Goal: Information Seeking & Learning: Learn about a topic

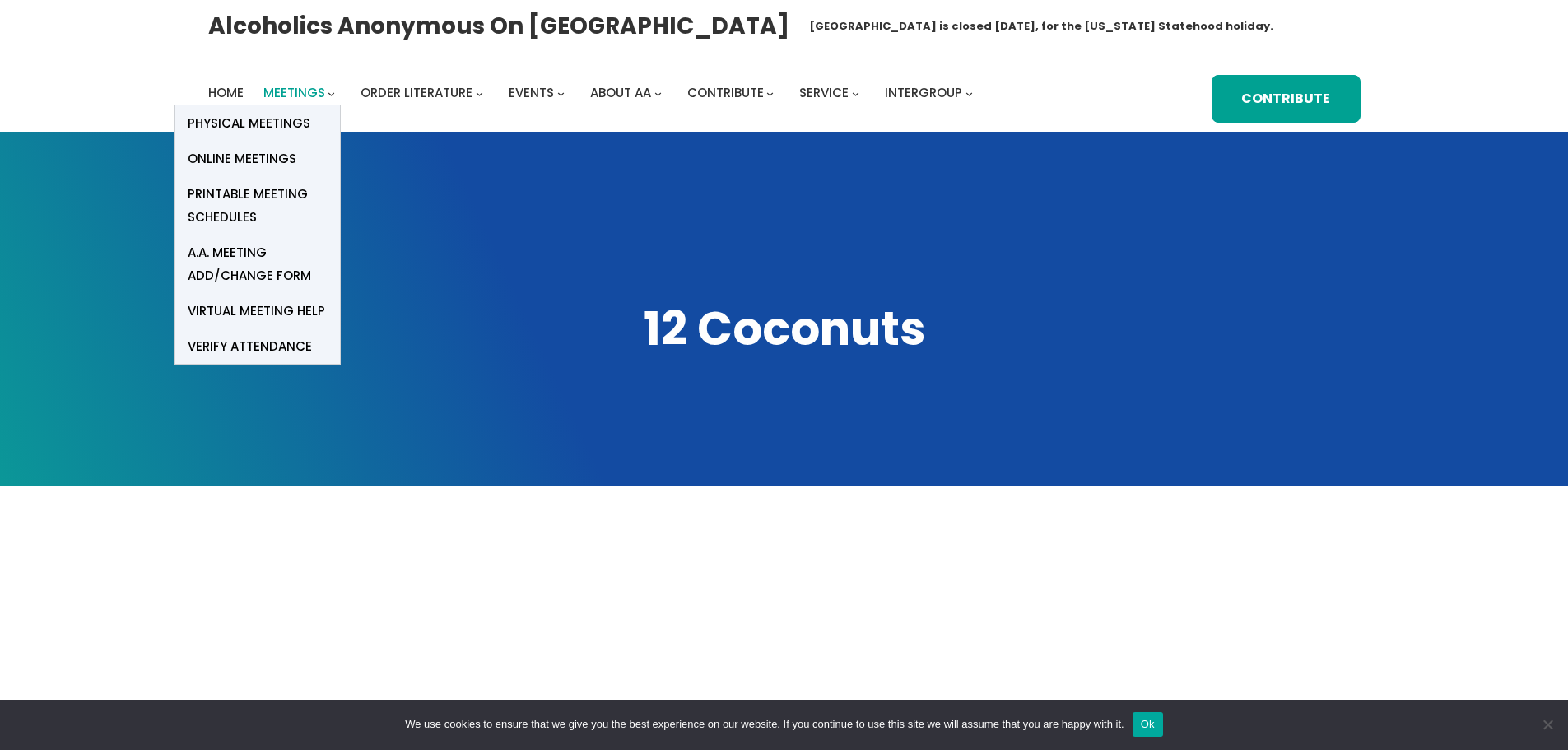
click at [294, 90] on span "Meetings" at bounding box center [293, 92] width 61 height 17
click at [245, 163] on span "Online Meetings" at bounding box center [242, 159] width 109 height 23
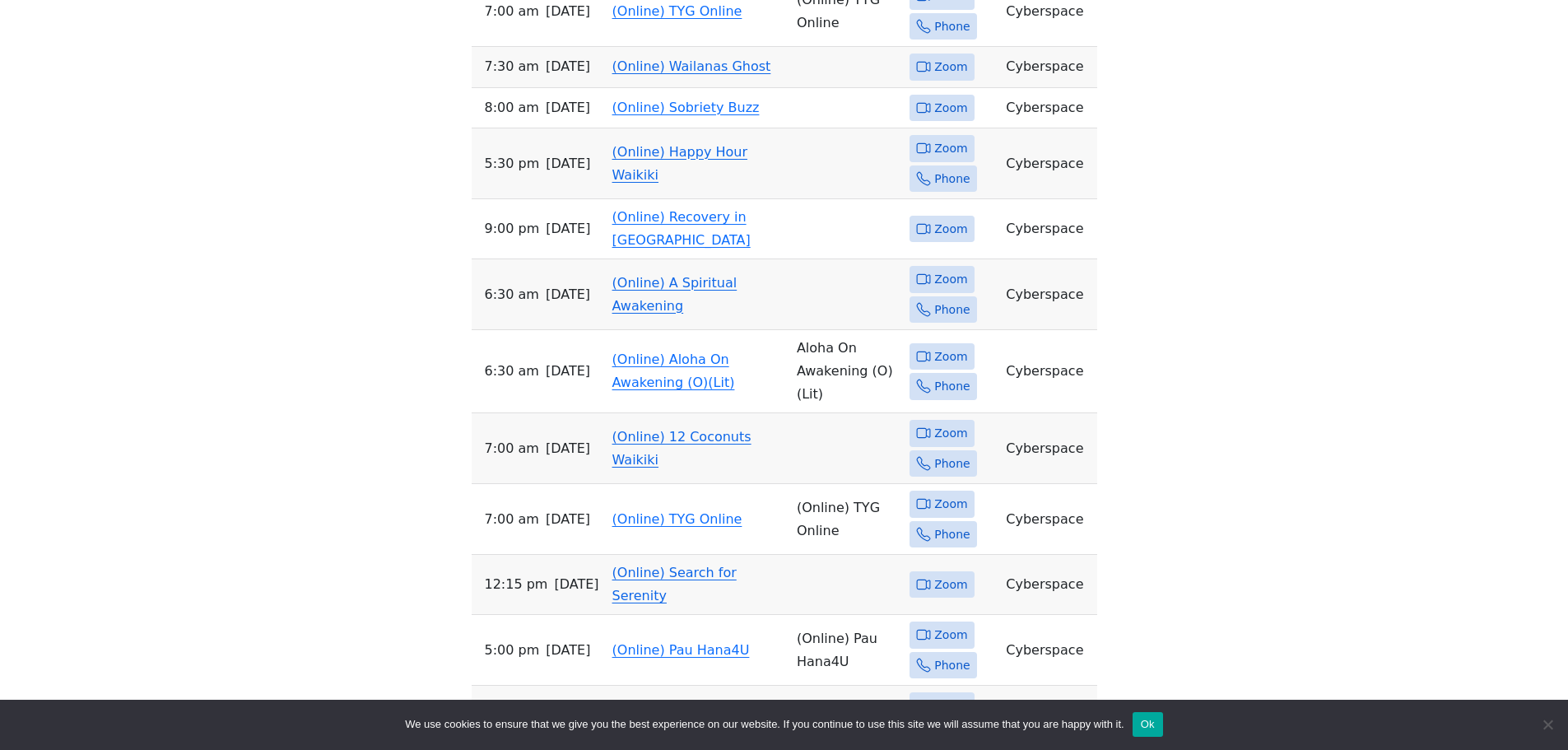
scroll to position [577, 0]
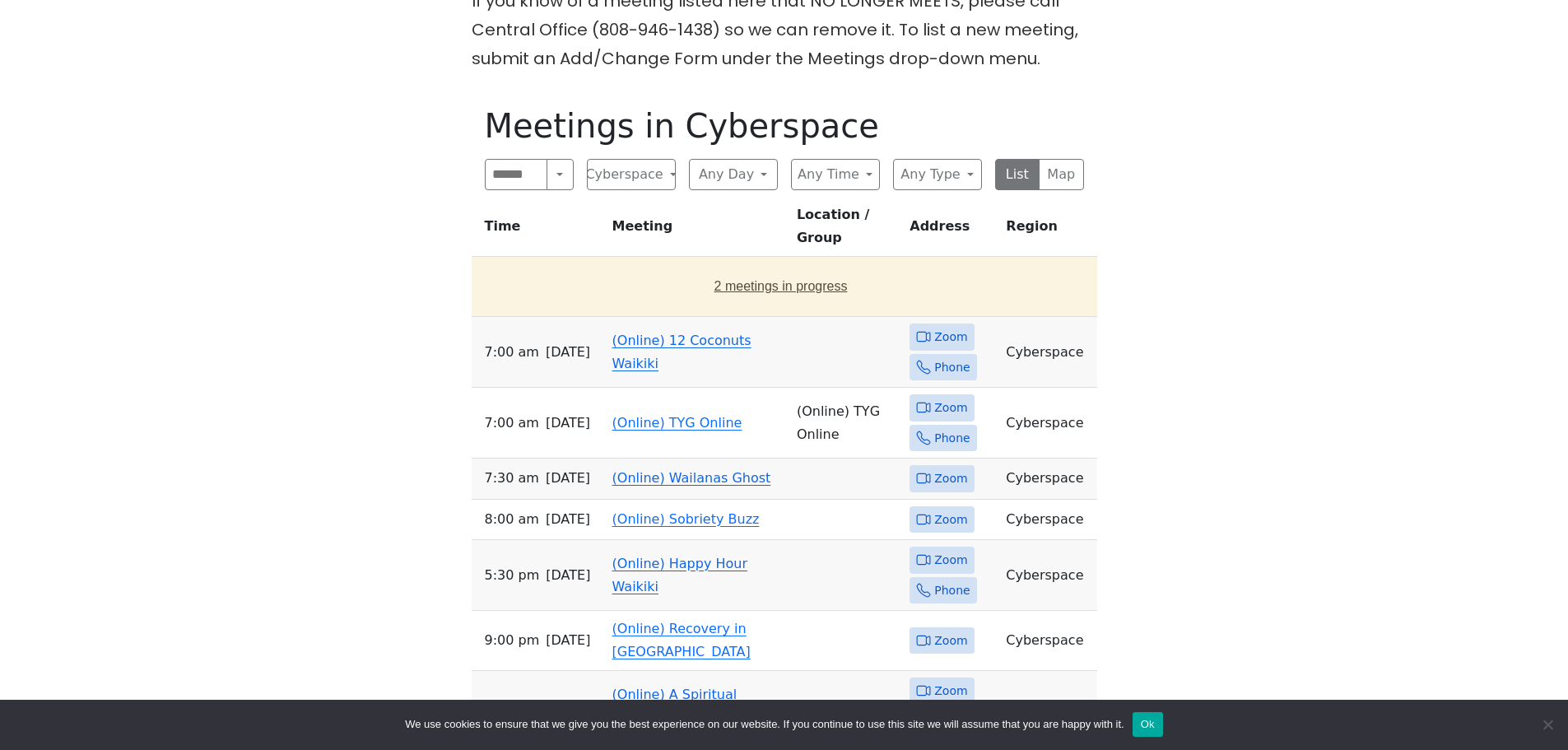
click at [816, 263] on button "2 meetings in progress" at bounding box center [781, 286] width 606 height 46
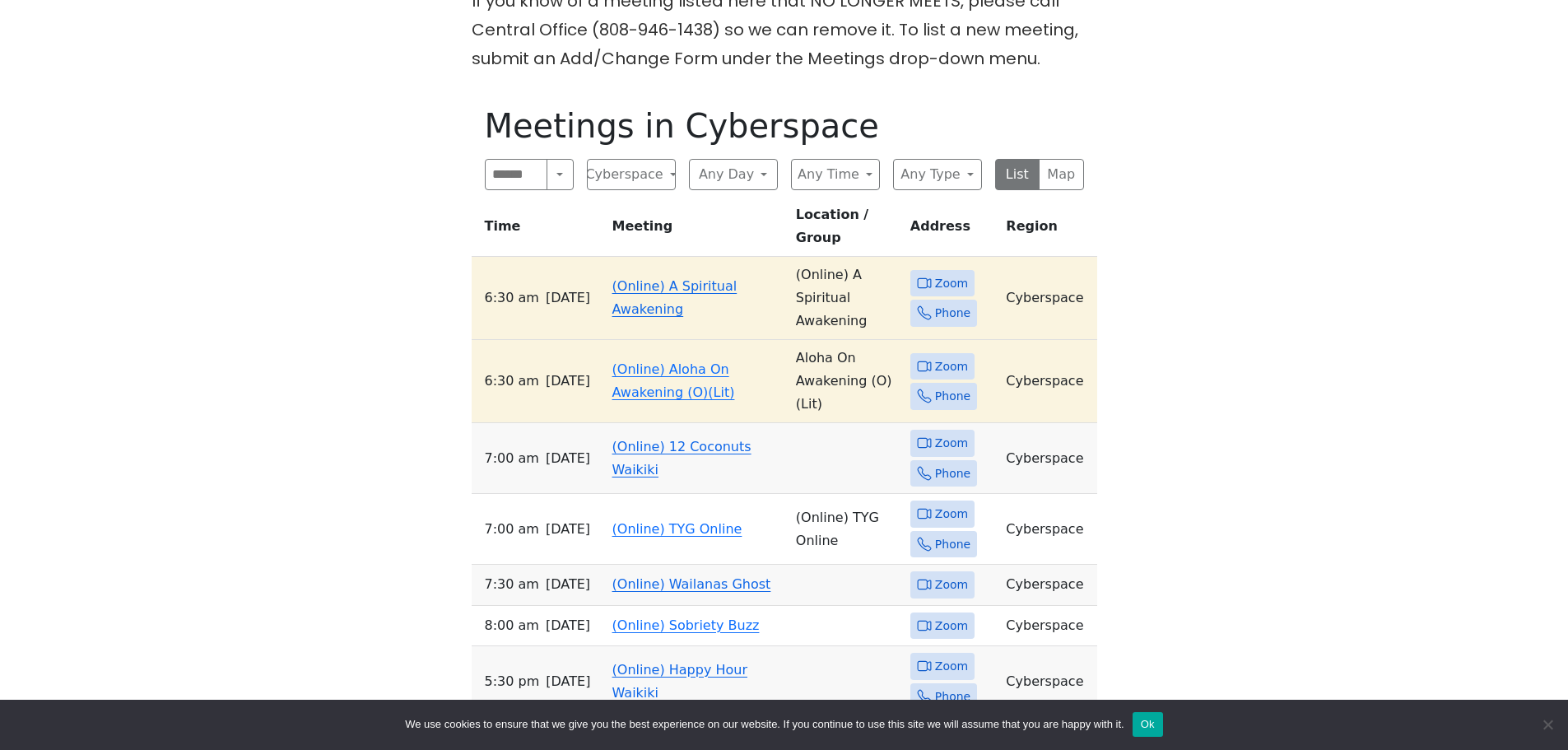
click at [641, 278] on link "(Online) A Spiritual Awakening" at bounding box center [675, 297] width 125 height 38
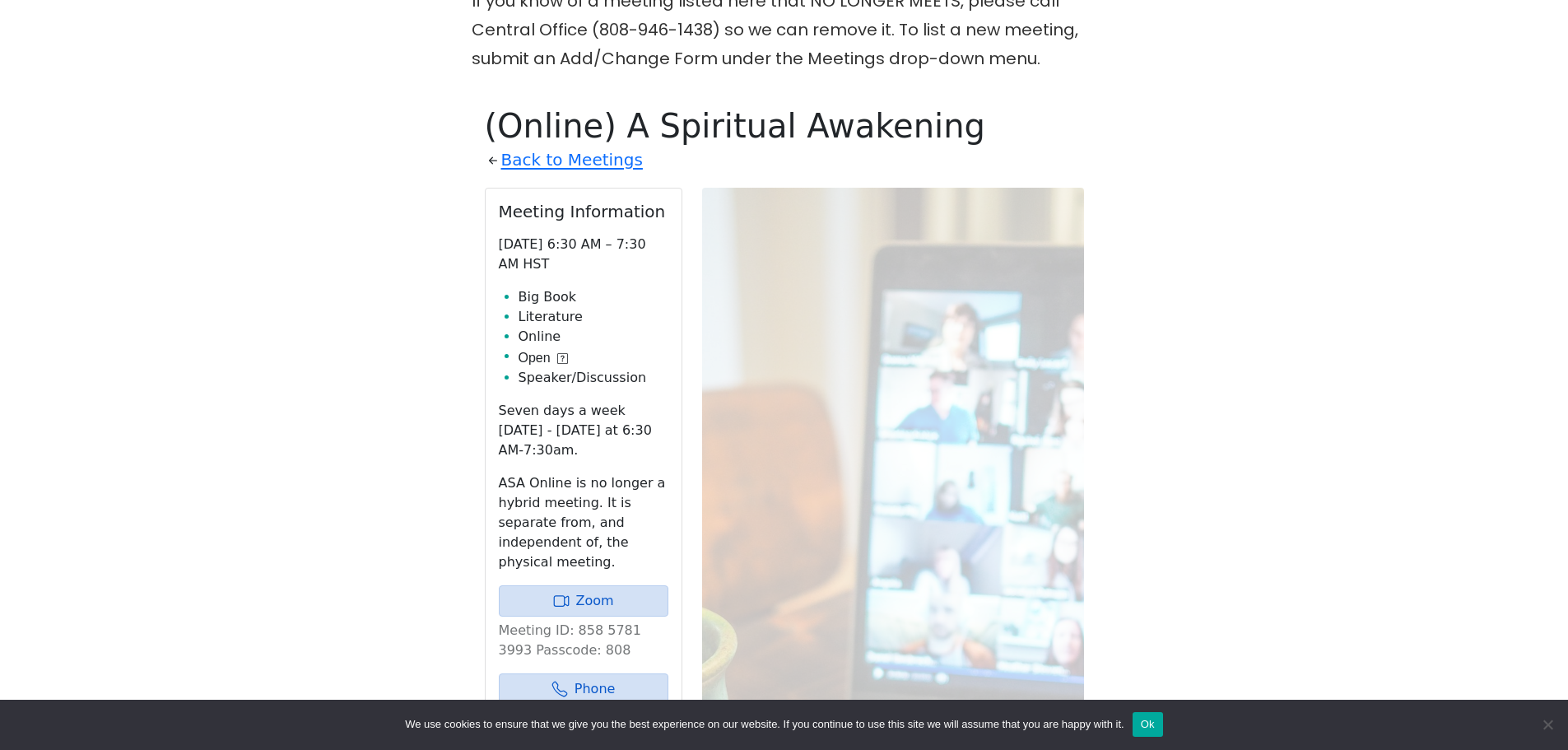
scroll to position [669, 0]
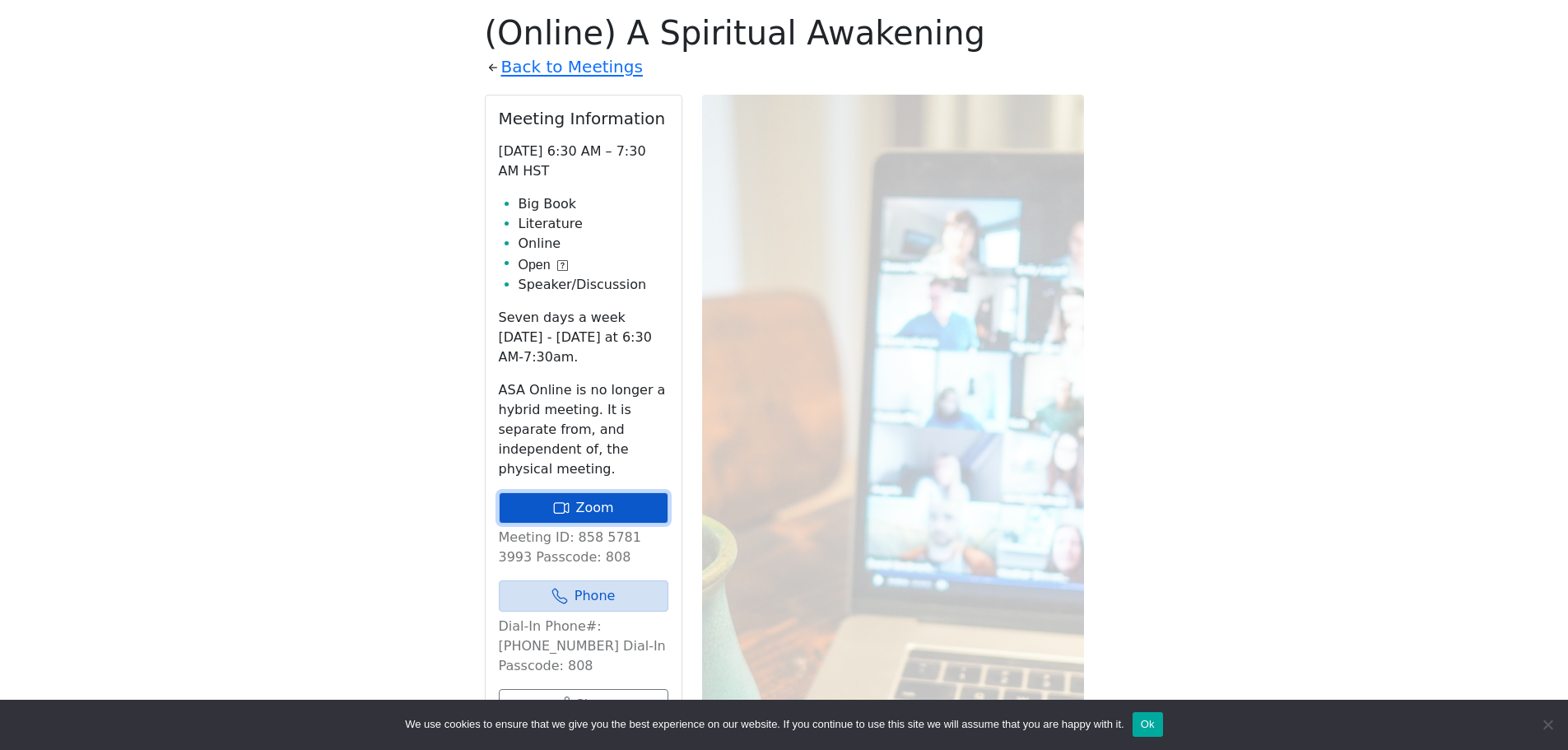
click at [612, 492] on link "Zoom" at bounding box center [583, 507] width 170 height 31
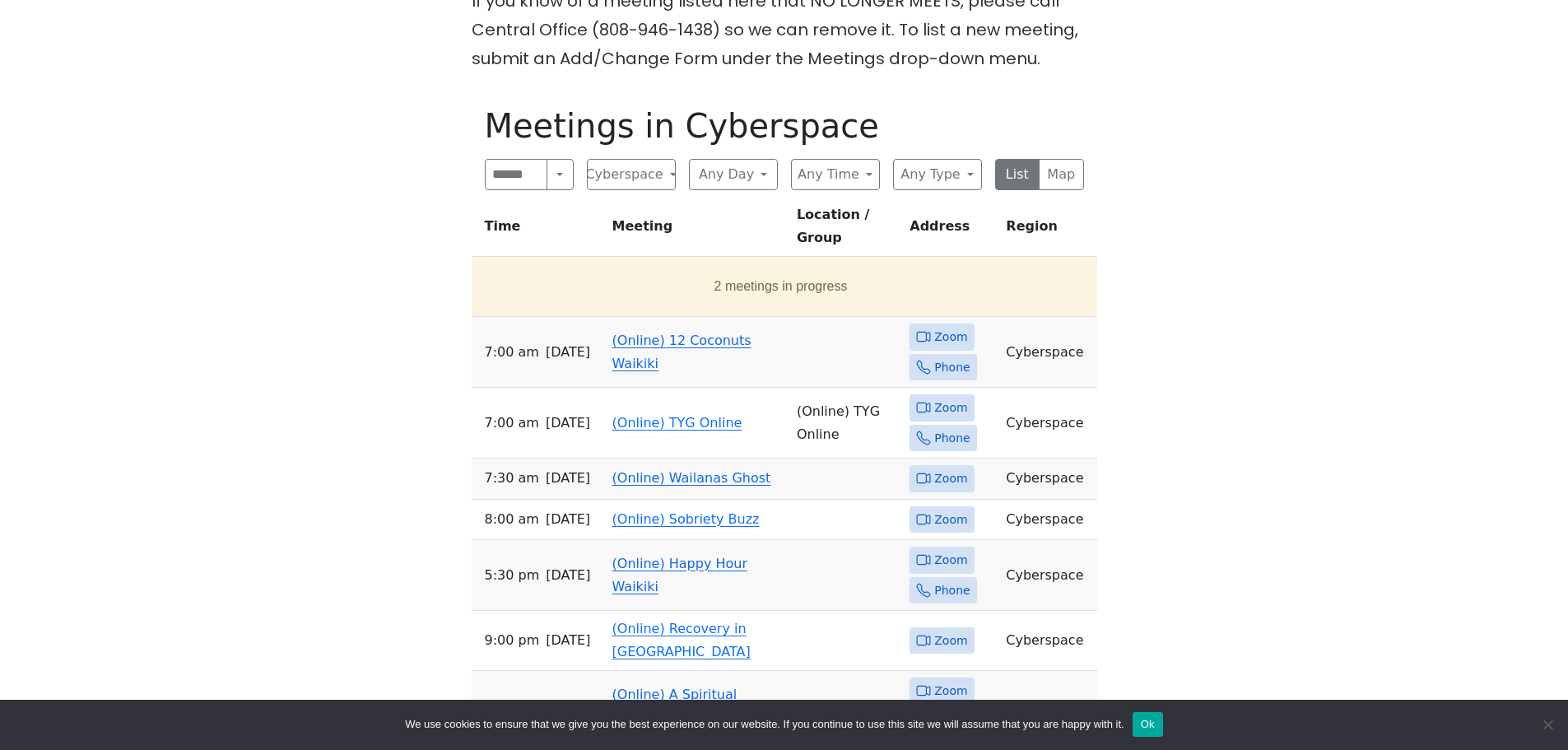
drag, startPoint x: 805, startPoint y: 269, endPoint x: 1287, endPoint y: 327, distance: 485.5
click at [638, 333] on link "(Online) 12 Coconuts Waikiki" at bounding box center [682, 351] width 139 height 38
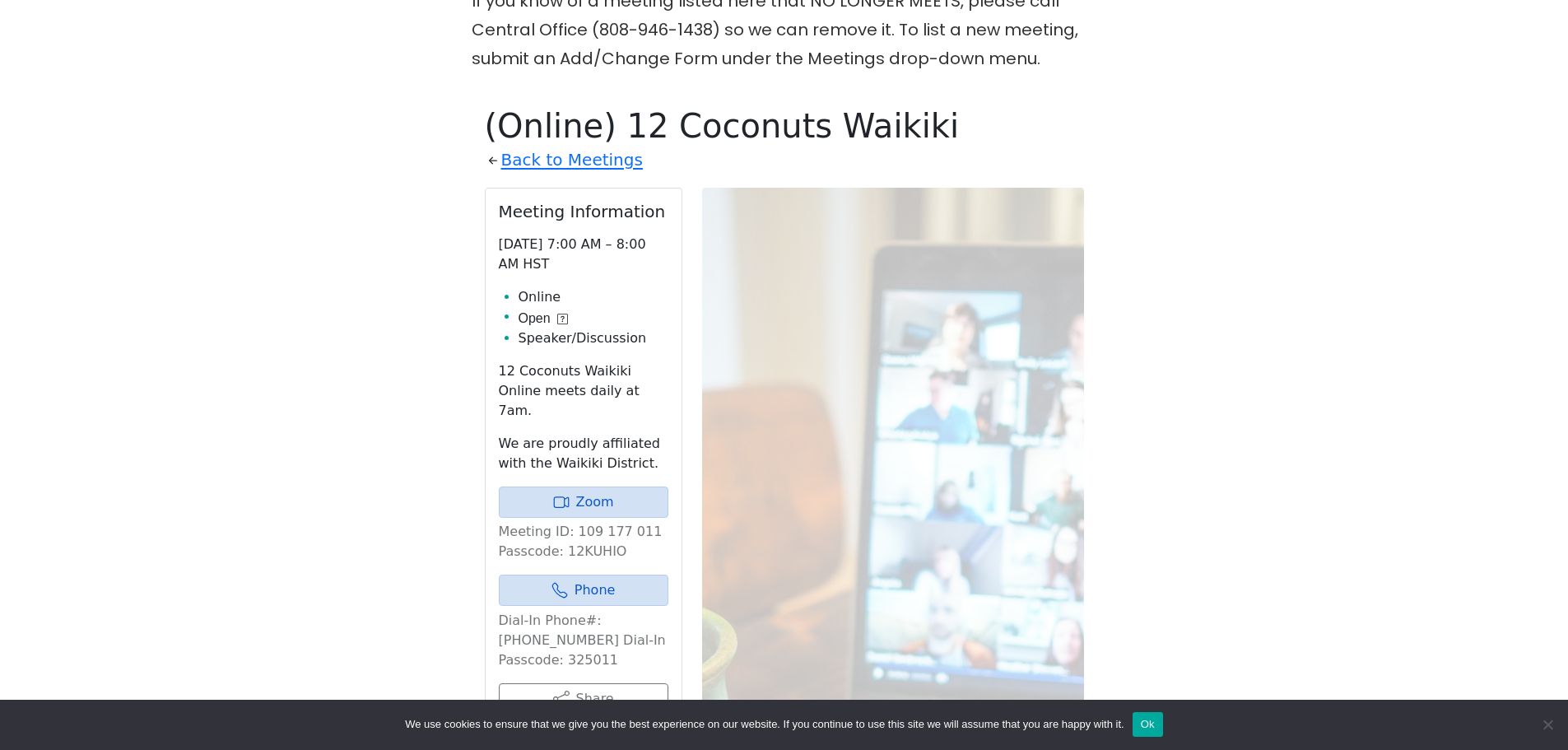
scroll to position [669, 0]
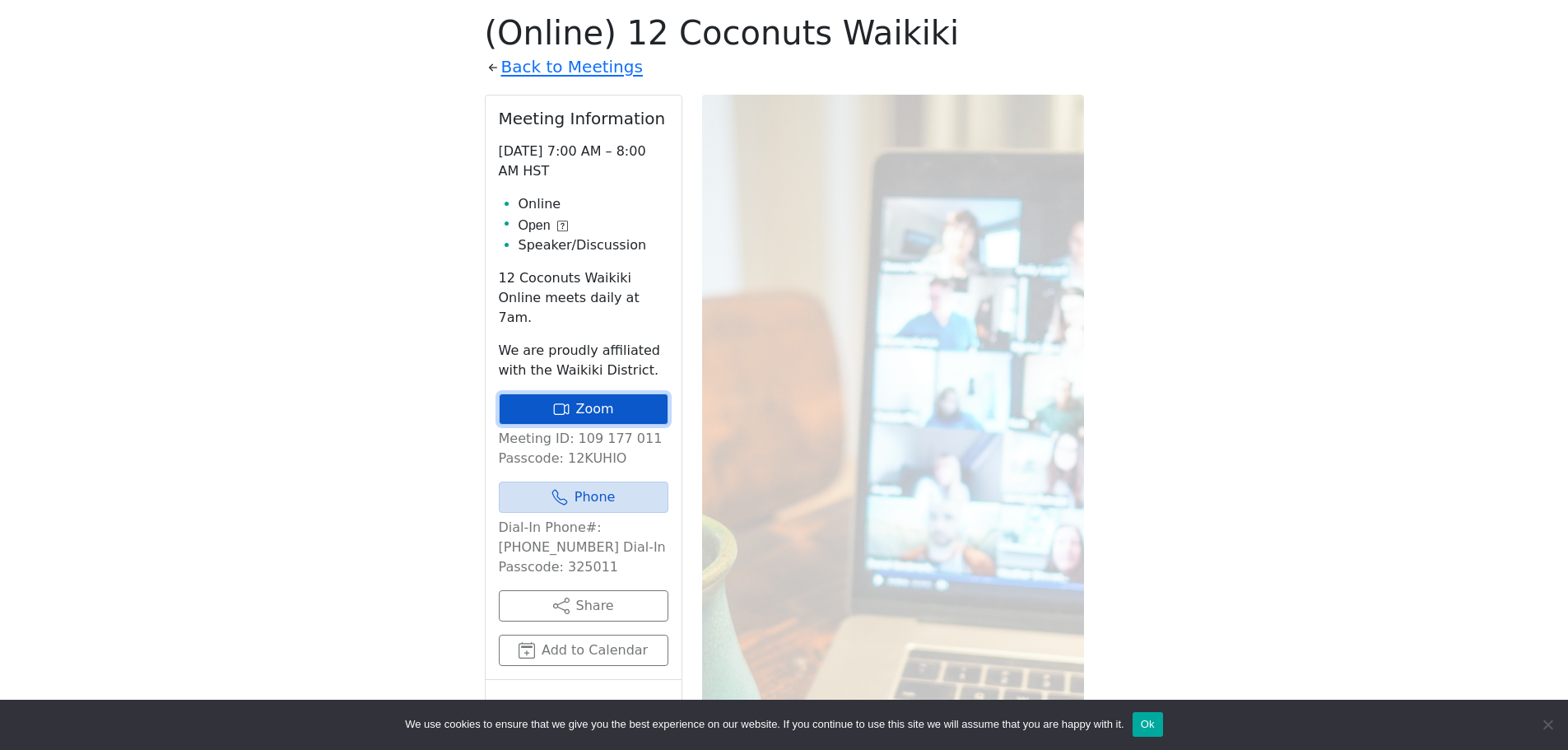
click at [594, 393] on link "Zoom" at bounding box center [583, 408] width 170 height 31
